Goal: Task Accomplishment & Management: Manage account settings

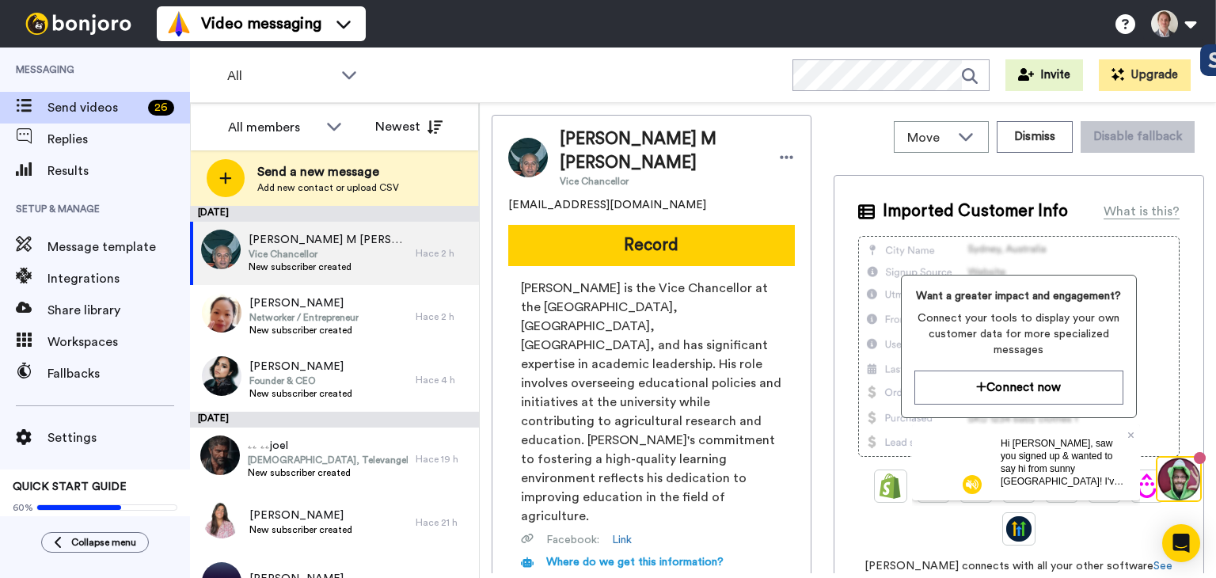
scroll to position [313, 0]
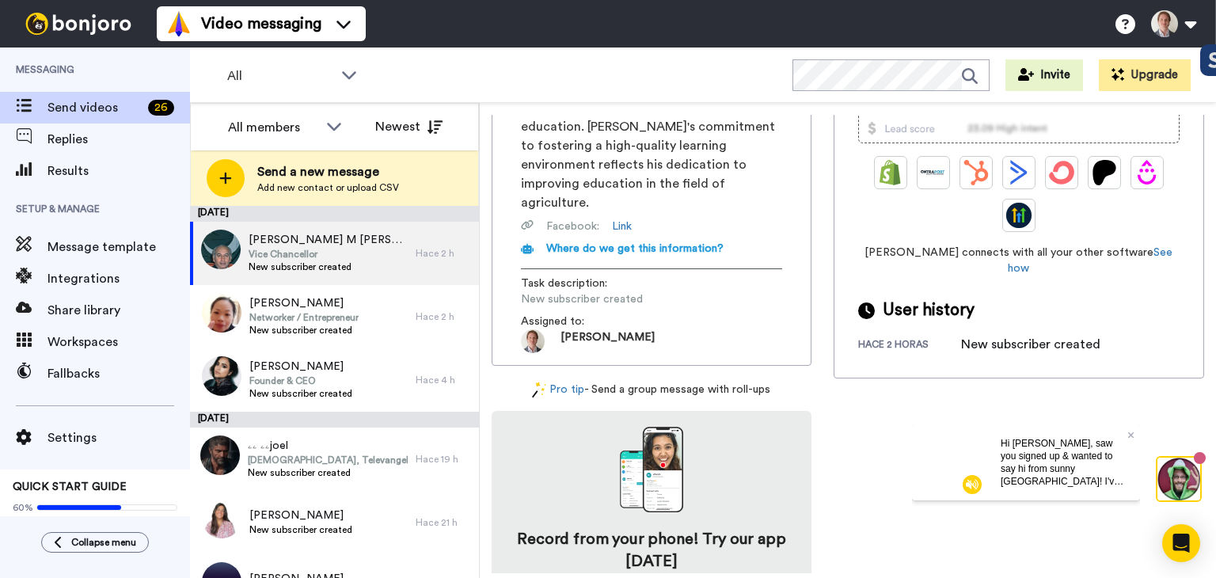
click at [1134, 431] on div "Hi Roger, saw you signed up & wanted to say hi from sunny Australia! I've helpe…" at bounding box center [1064, 462] width 152 height 76
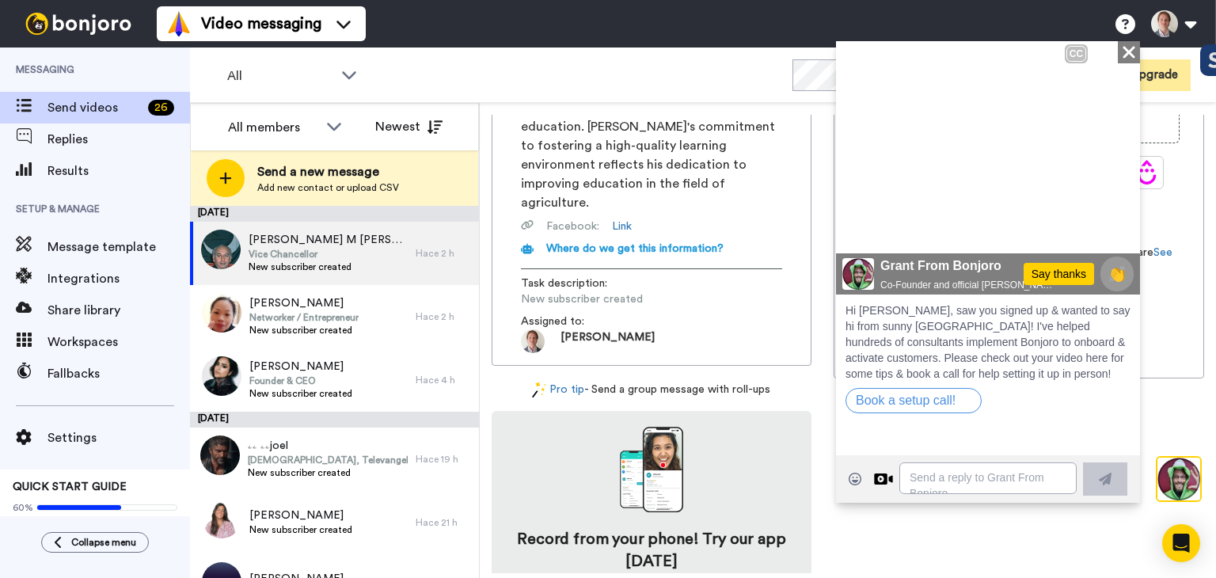
click at [1124, 51] on icon "Close" at bounding box center [1129, 51] width 16 height 19
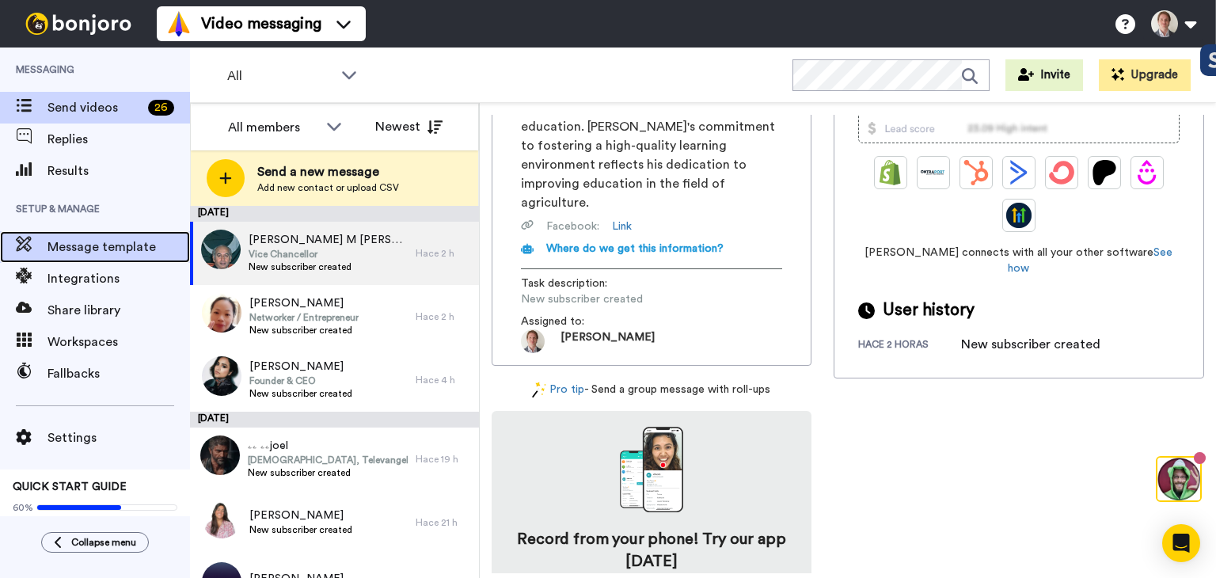
click at [101, 253] on span "Message template" at bounding box center [118, 246] width 142 height 19
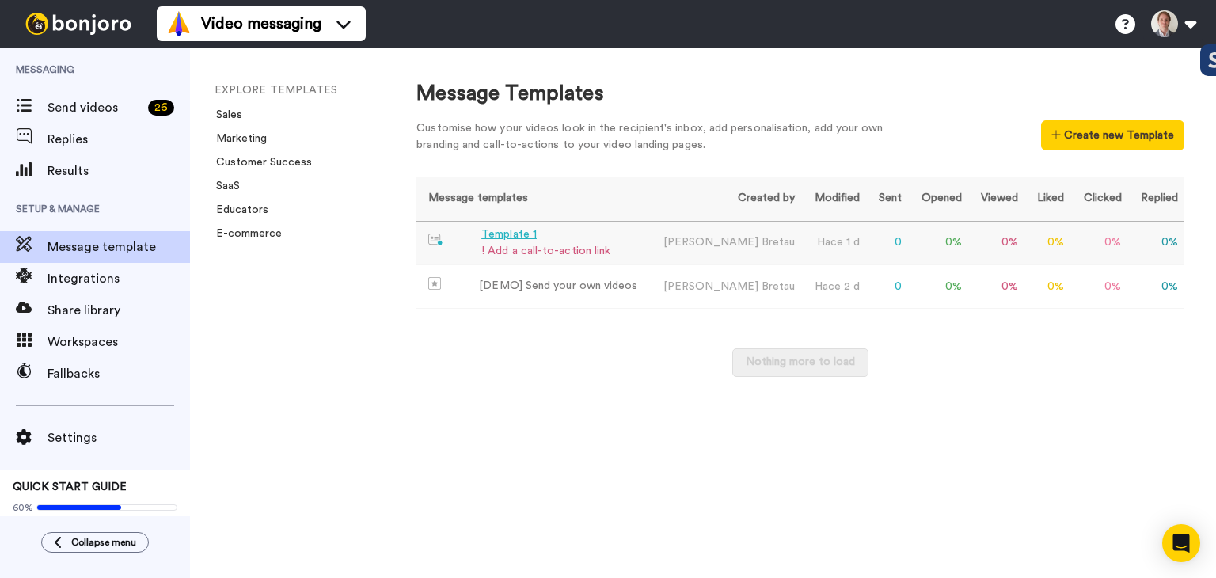
click at [511, 231] on div "Template 1" at bounding box center [545, 234] width 129 height 17
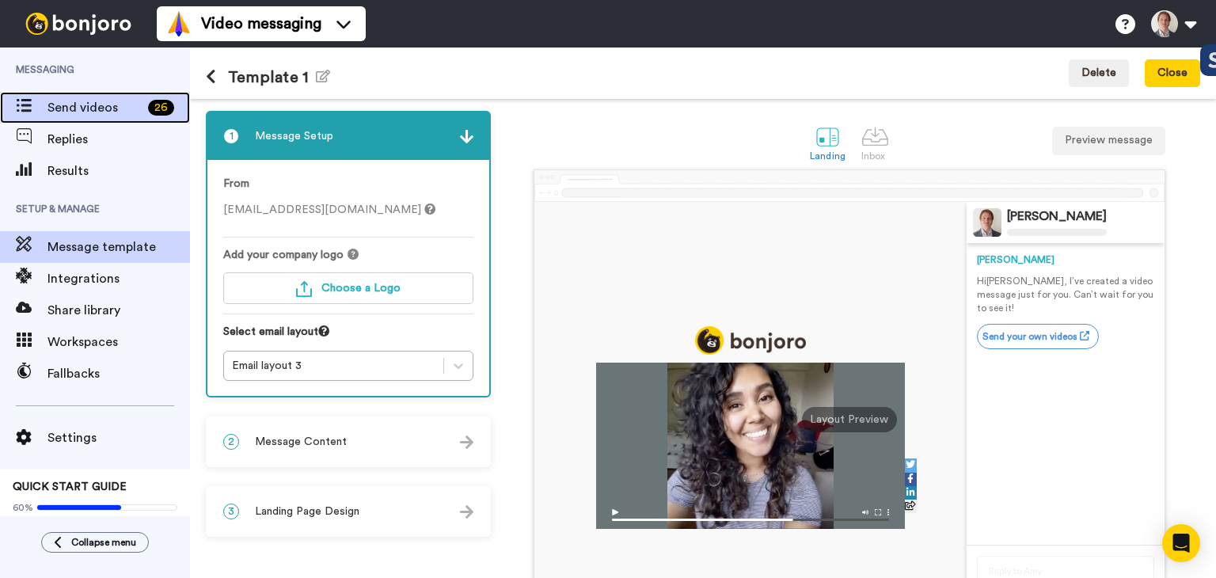
click at [75, 112] on span "Send videos" at bounding box center [94, 107] width 94 height 19
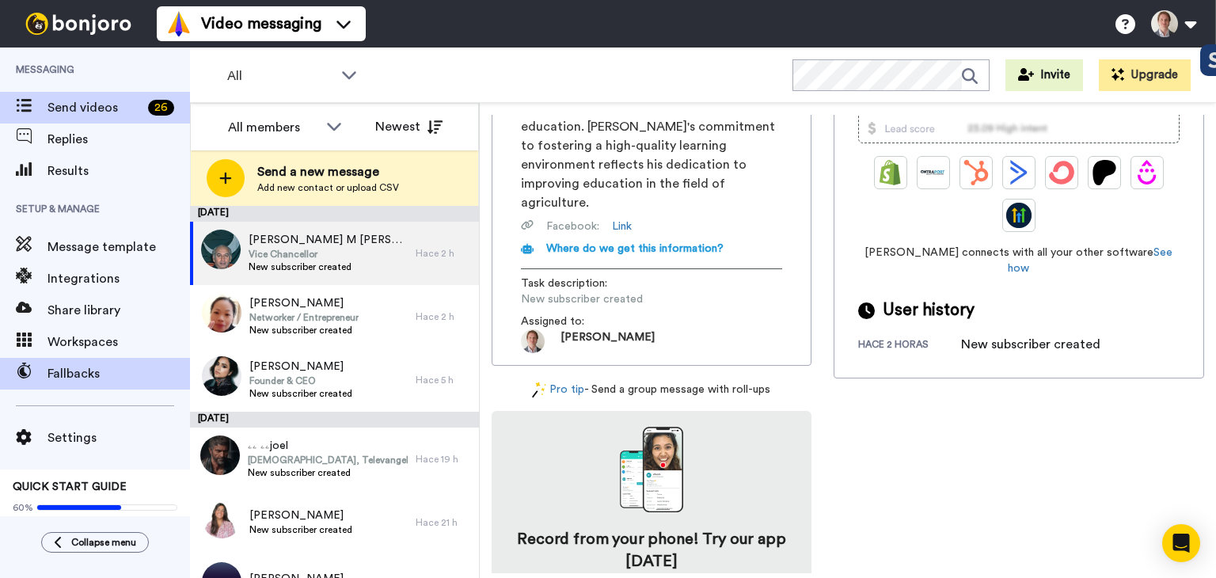
scroll to position [22, 0]
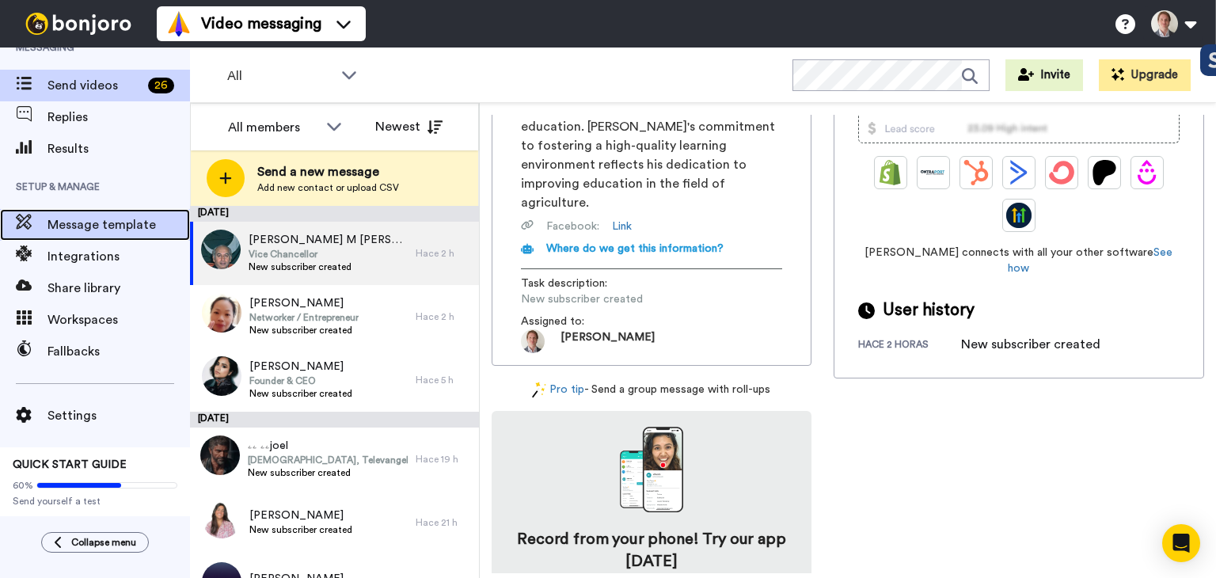
click at [69, 226] on span "Message template" at bounding box center [118, 224] width 142 height 19
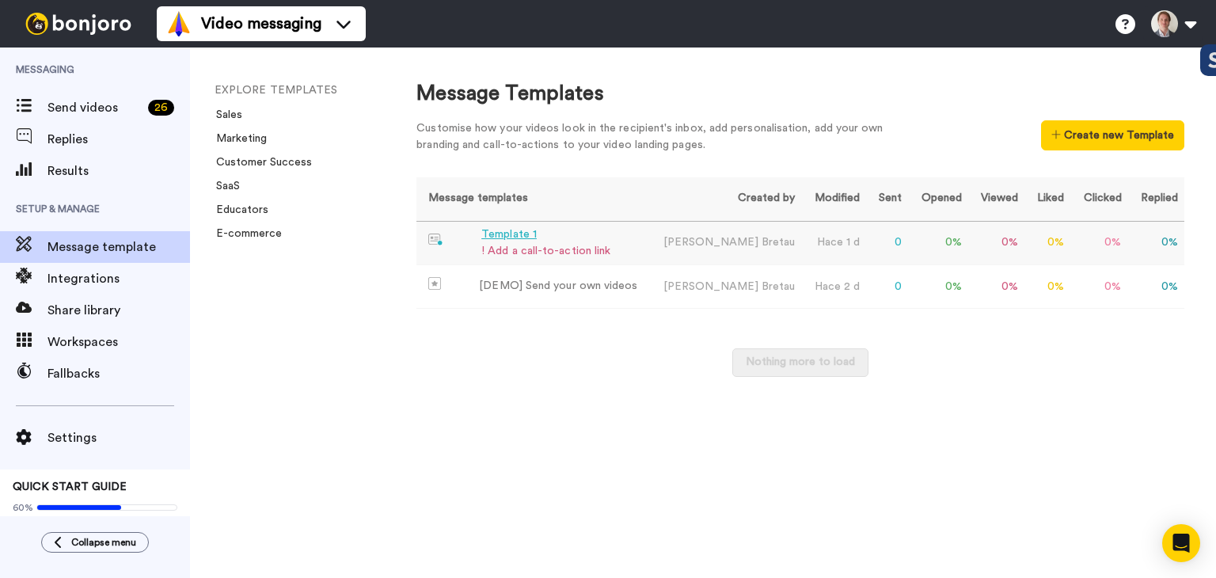
click at [511, 248] on div "! Add a call-to-action link" at bounding box center [545, 251] width 129 height 17
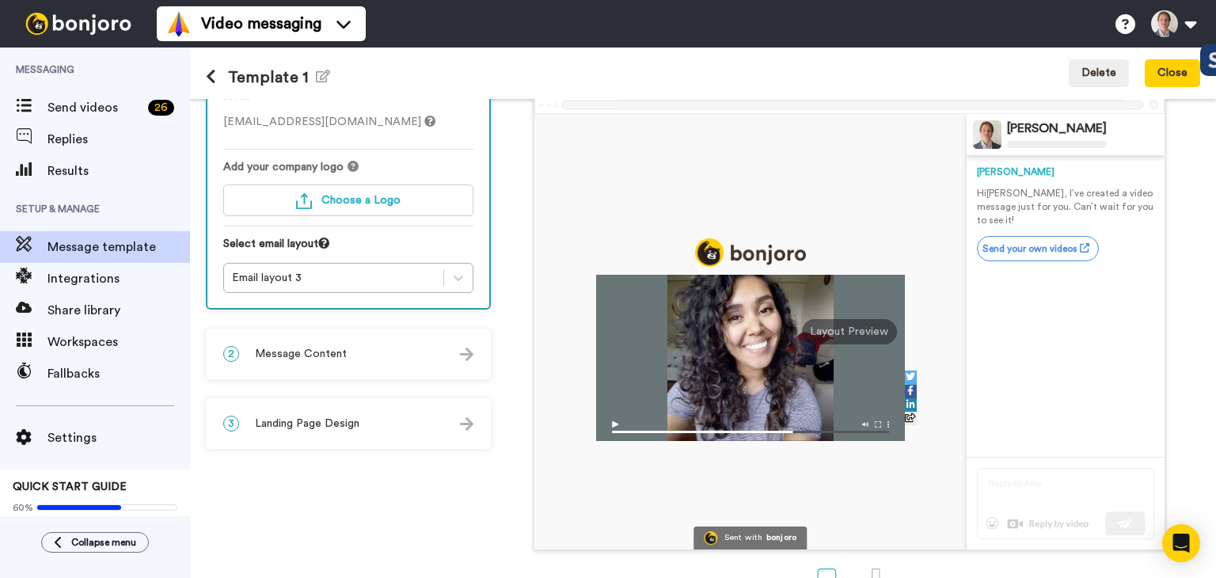
scroll to position [131, 0]
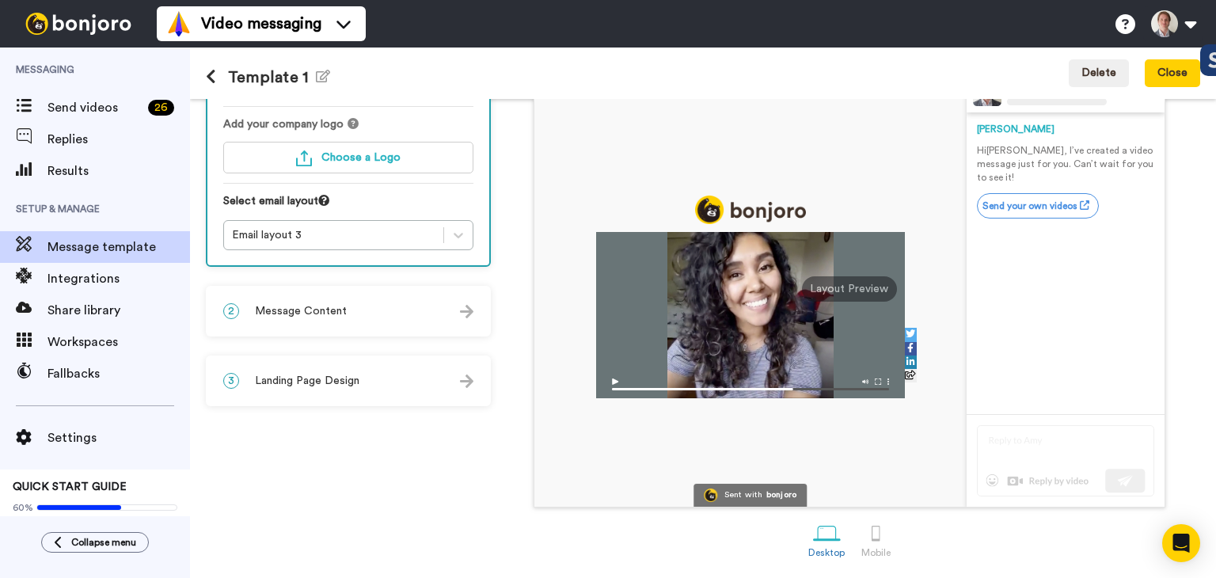
click at [317, 313] on span "Message Content" at bounding box center [301, 311] width 92 height 16
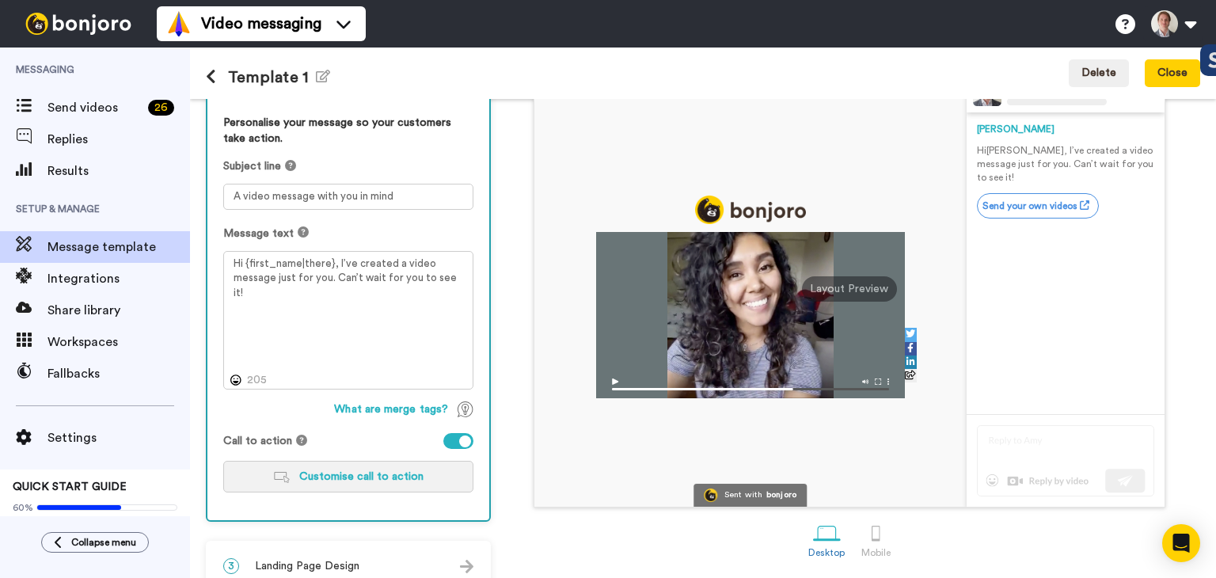
click at [370, 480] on span "Customise call to action" at bounding box center [361, 476] width 124 height 11
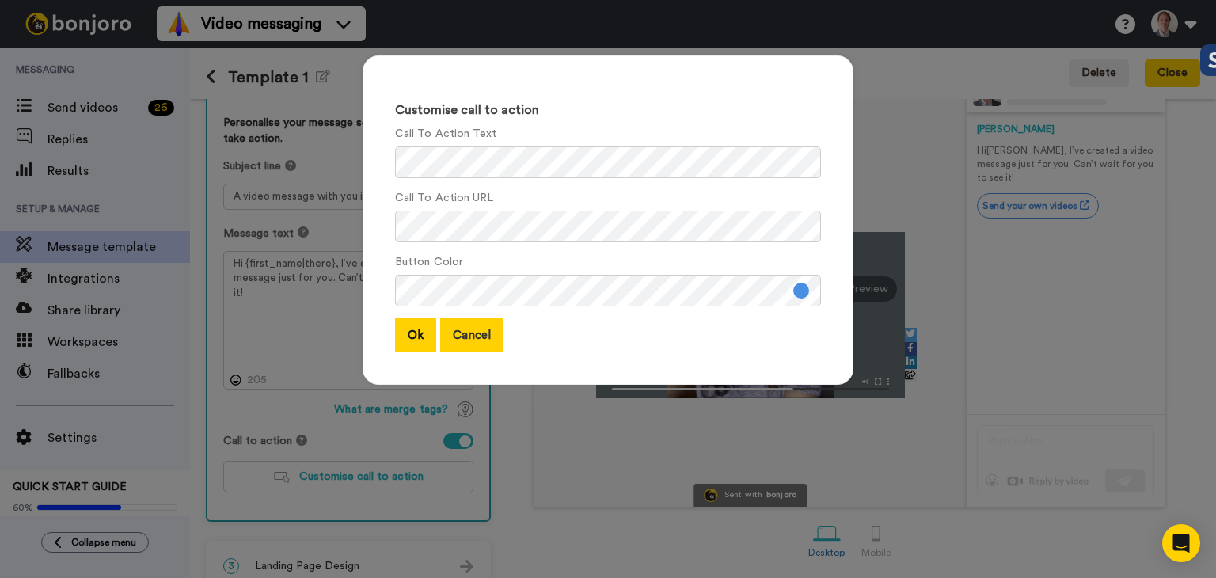
click at [469, 325] on button "Cancel" at bounding box center [471, 335] width 63 height 34
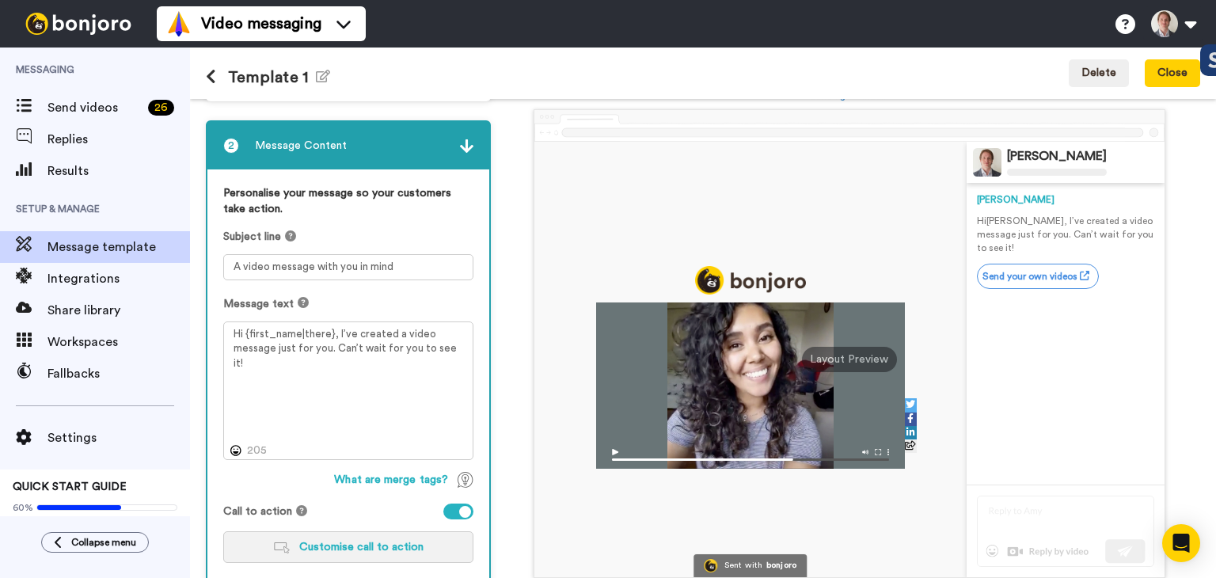
scroll to position [0, 0]
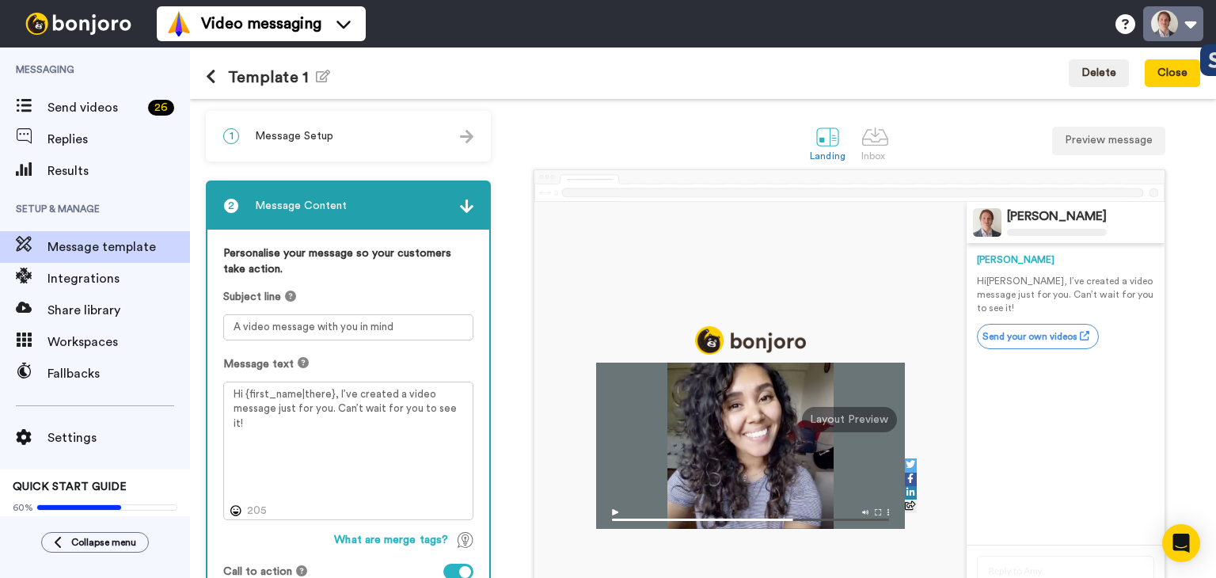
click at [1183, 31] on button at bounding box center [1173, 23] width 60 height 35
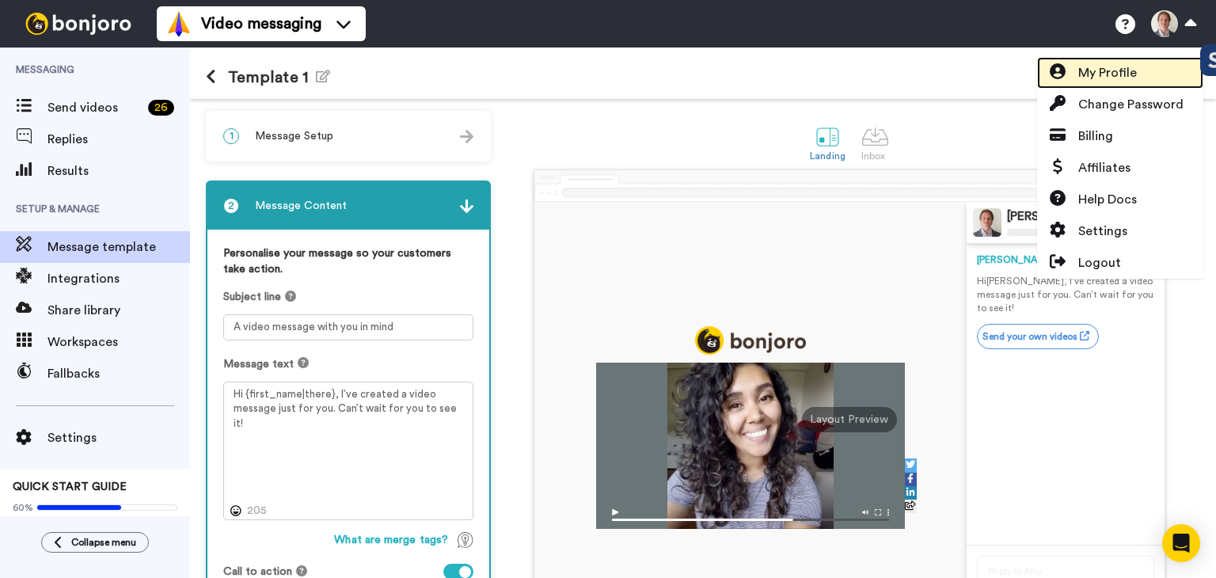
click at [1111, 58] on link "My Profile" at bounding box center [1120, 73] width 166 height 32
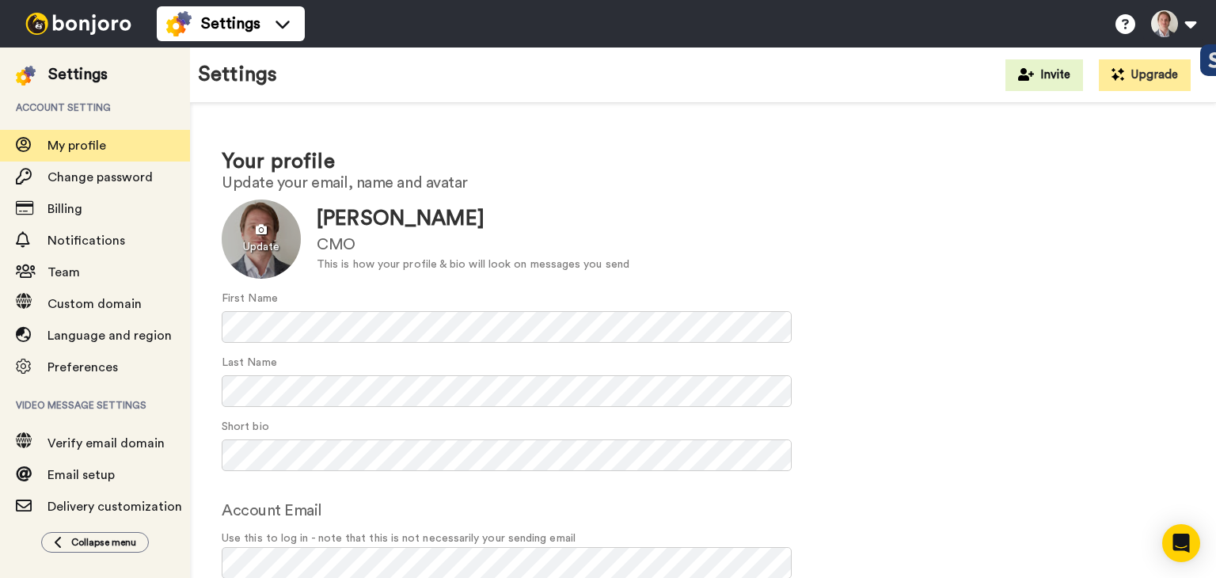
click at [250, 232] on div at bounding box center [261, 238] width 79 height 79
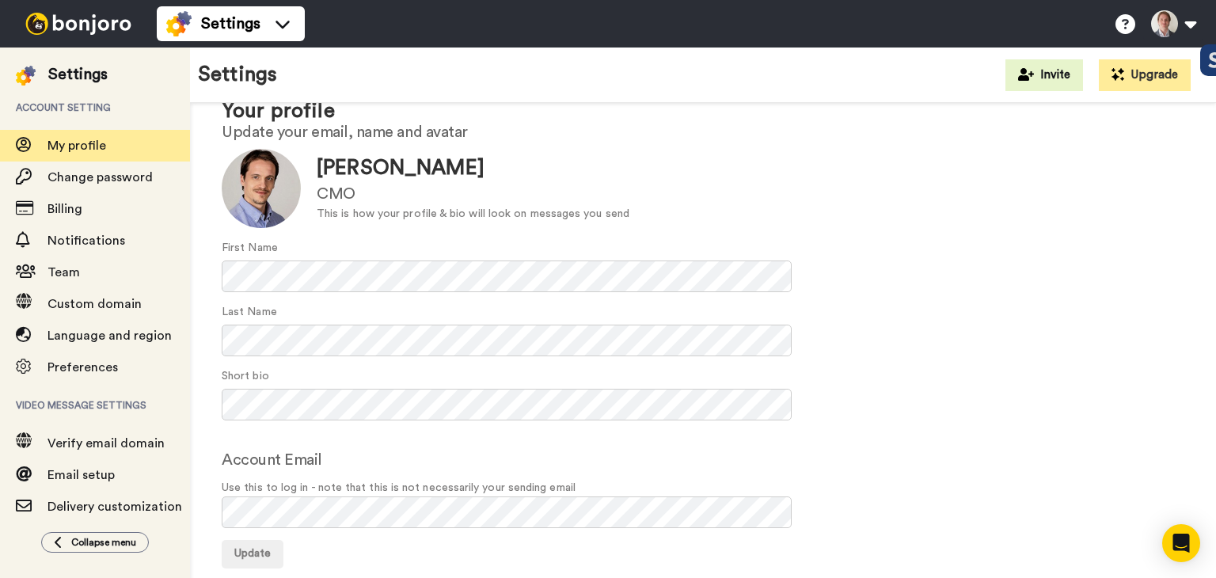
scroll to position [74, 0]
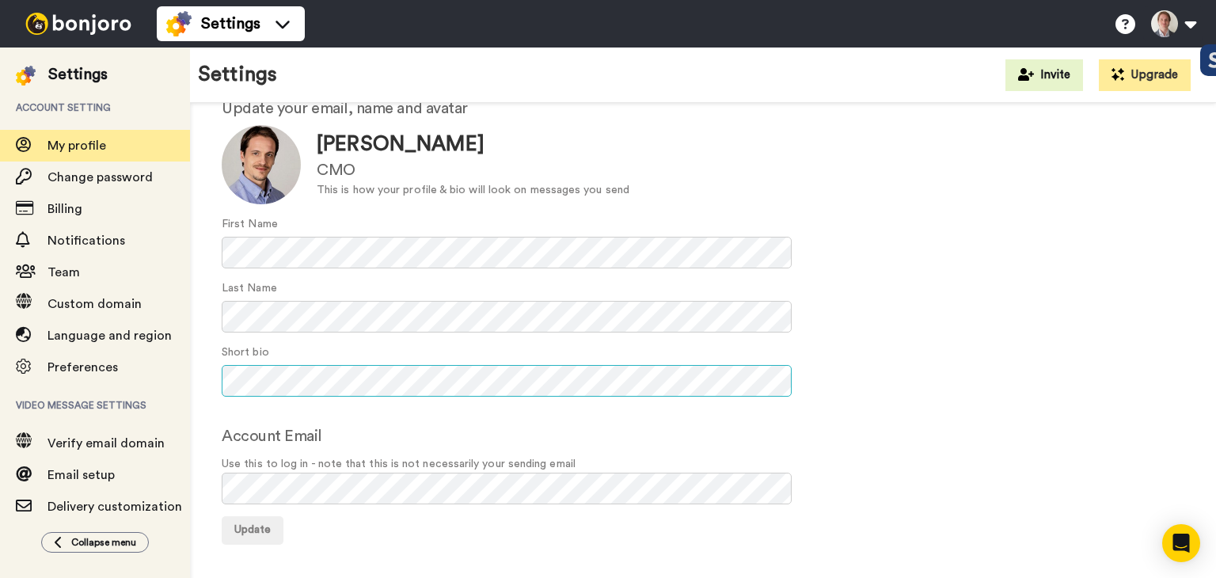
click at [199, 370] on div "Your profile Update your email, name and avatar Update Roger Bretau CMO This is…" at bounding box center [703, 308] width 1026 height 560
click at [142, 375] on div "Settings Account setting My profile Change password Billing Notifications Team …" at bounding box center [608, 312] width 1216 height 530
click at [203, 340] on div "Your profile Update your email, name and avatar Update Roger Bretau CMO This is…" at bounding box center [703, 308] width 1026 height 560
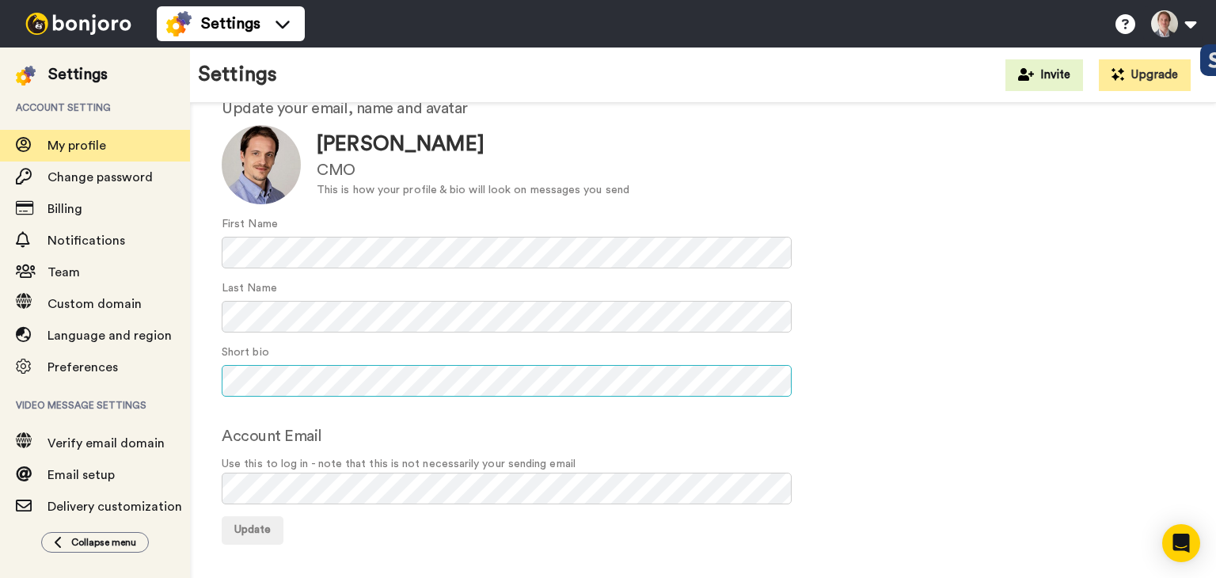
click at [846, 360] on div "Short bio" at bounding box center [703, 370] width 963 height 52
click at [68, 407] on div "Settings Account setting My profile Change password Billing Notifications Team …" at bounding box center [608, 312] width 1216 height 530
click at [257, 524] on span "Update" at bounding box center [252, 529] width 36 height 11
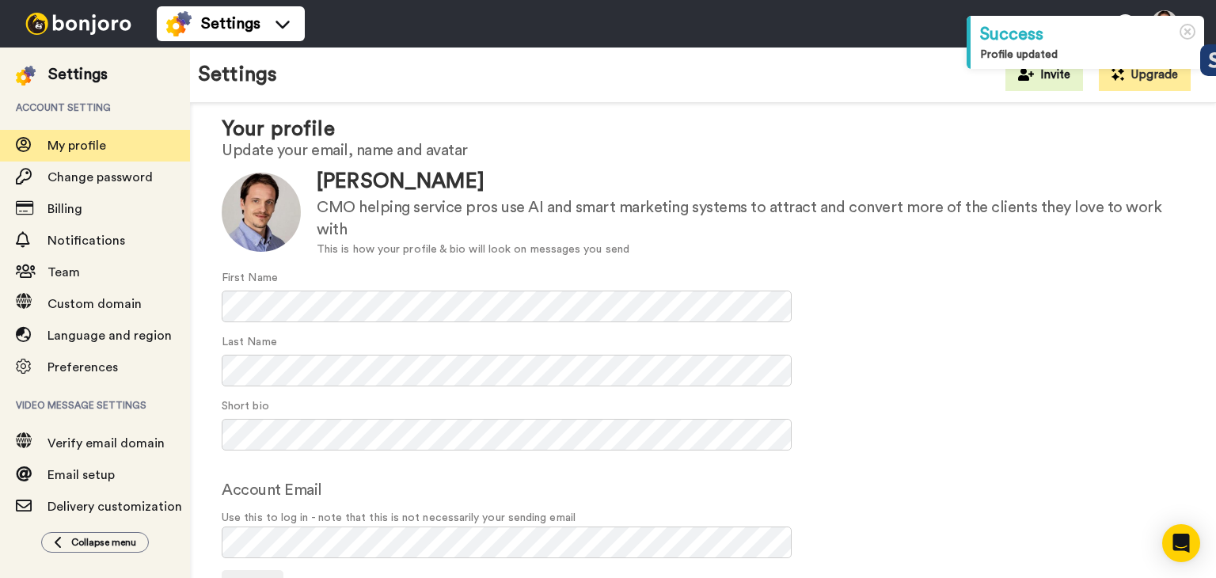
scroll to position [7, 0]
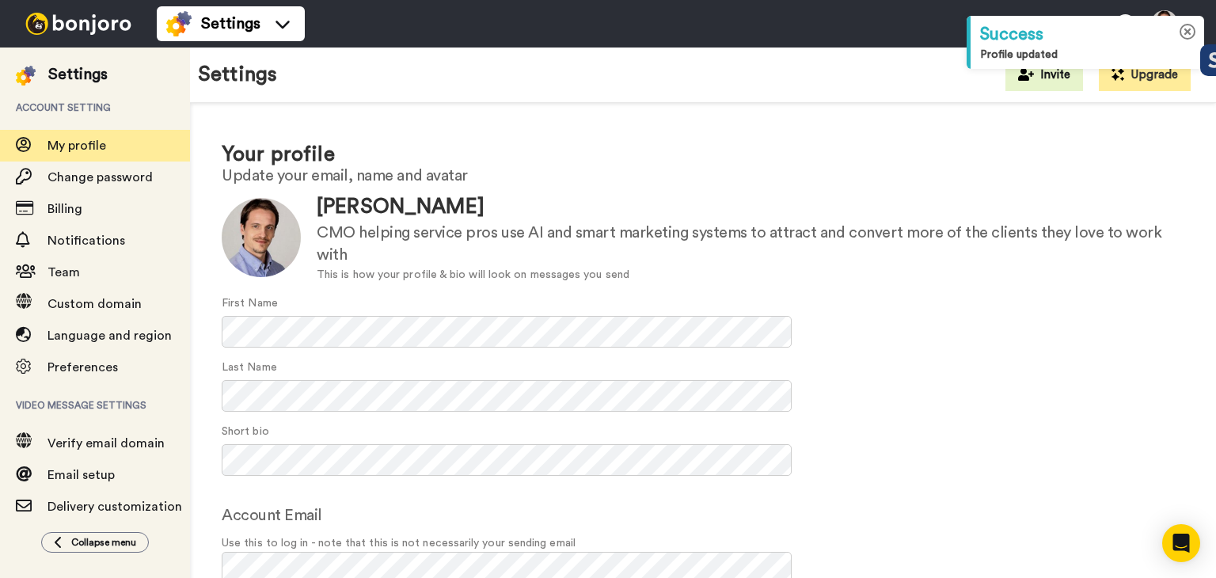
click at [1183, 32] on icon at bounding box center [1187, 32] width 17 height 17
